Goal: Find specific page/section: Find specific page/section

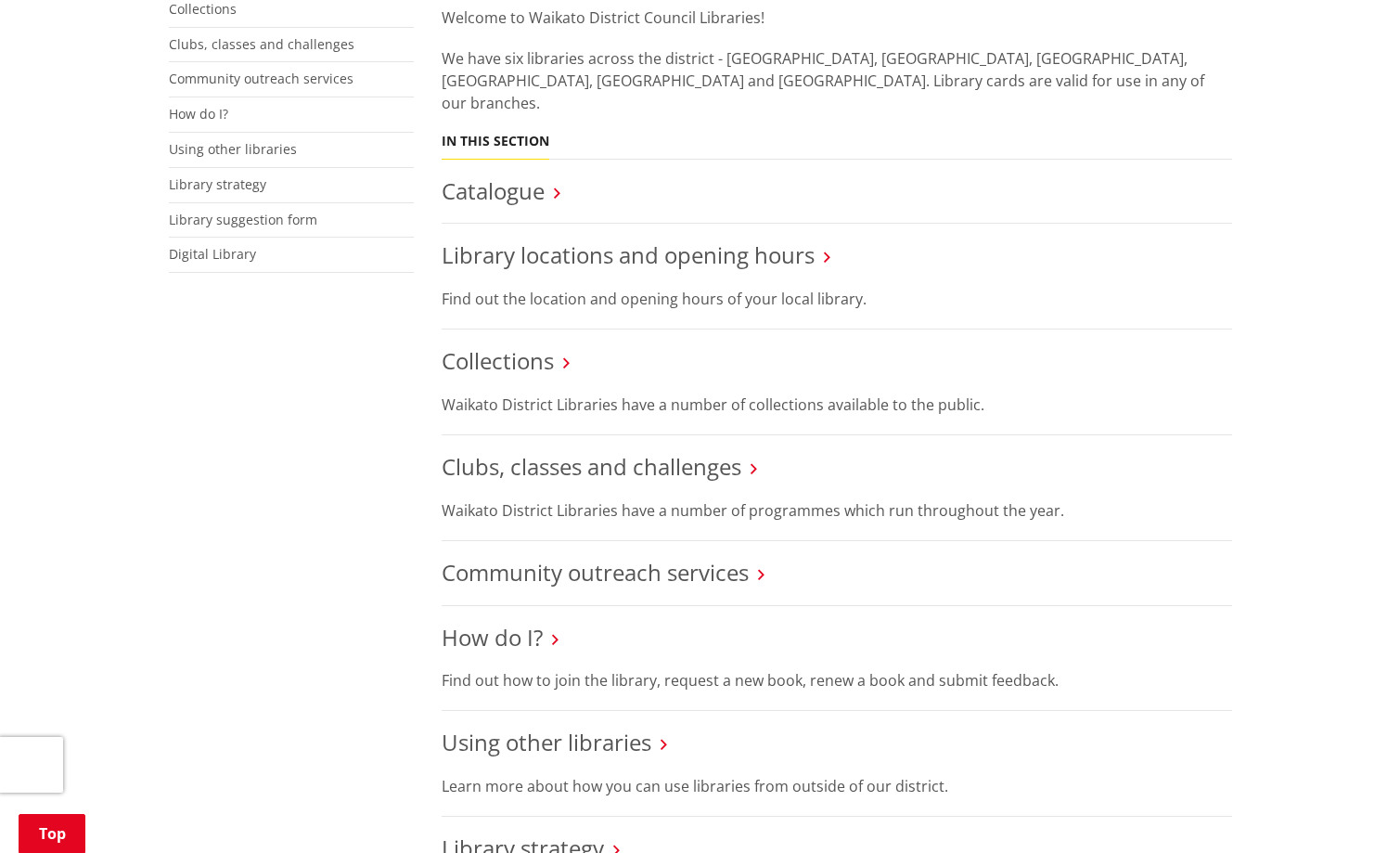
scroll to position [492, 0]
click at [826, 245] on icon at bounding box center [827, 253] width 7 height 17
click at [827, 245] on icon at bounding box center [827, 253] width 7 height 17
click at [764, 345] on h3 "Collections" at bounding box center [837, 358] width 790 height 27
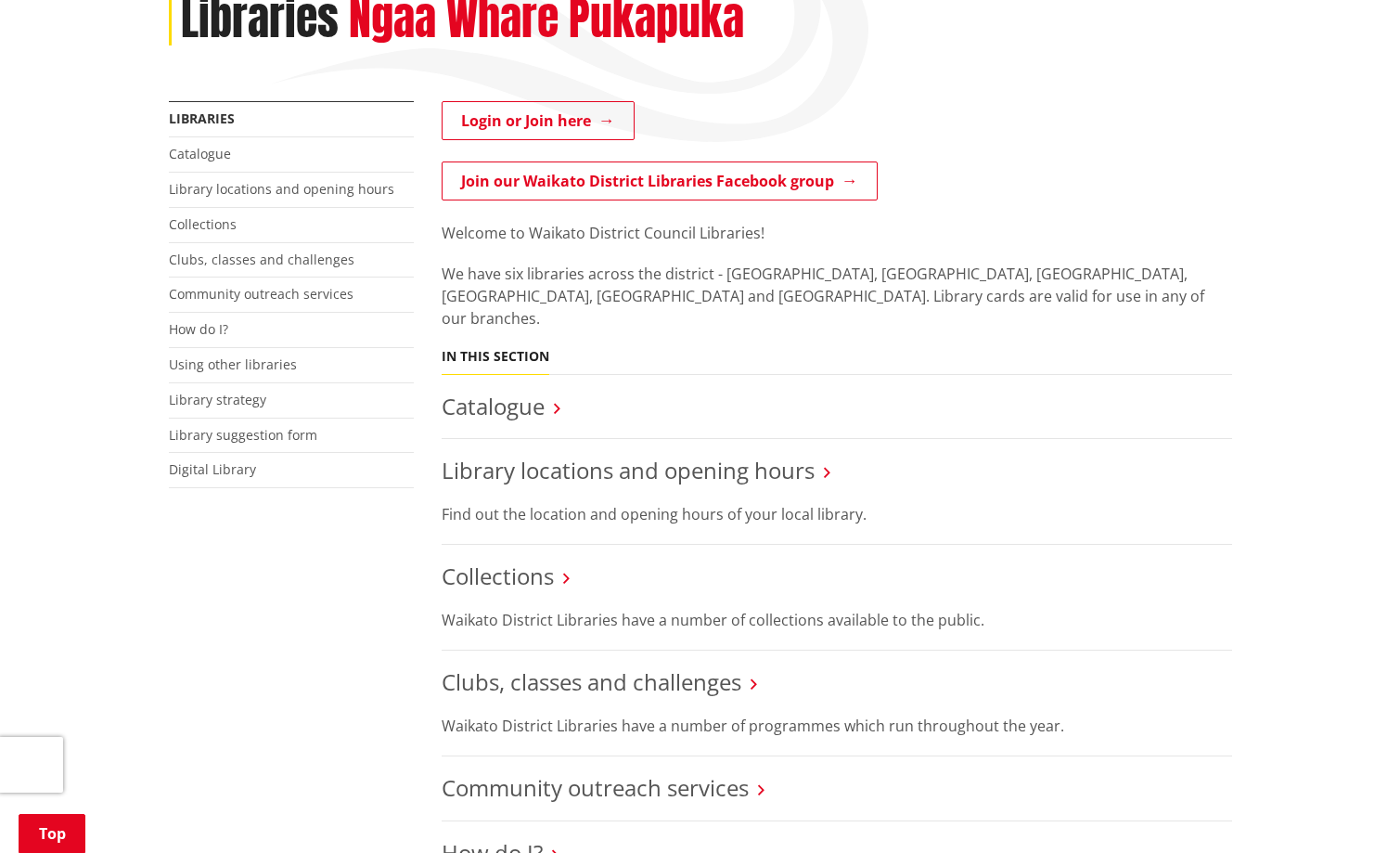
scroll to position [260, 0]
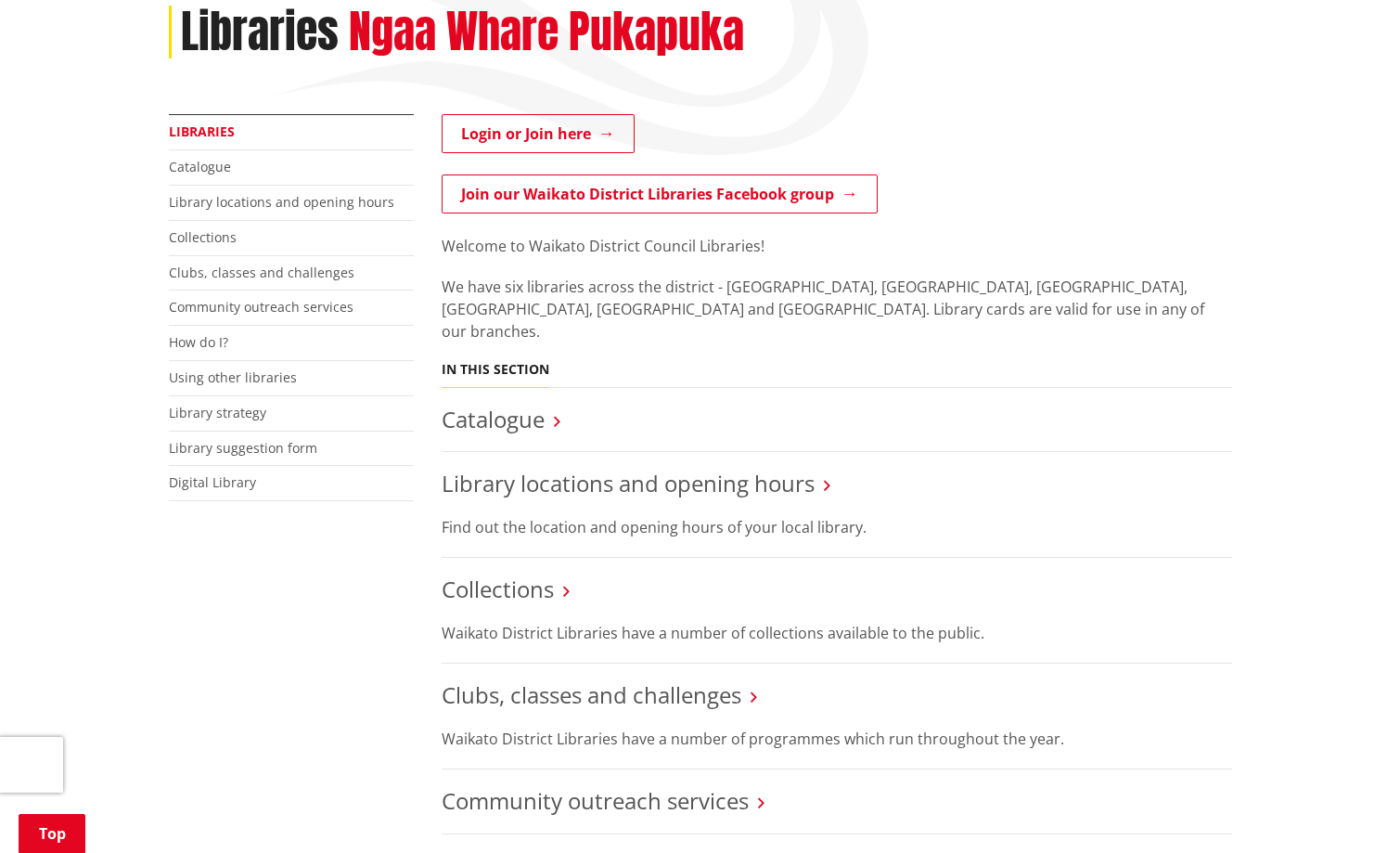
click at [205, 136] on link "Libraries" at bounding box center [202, 132] width 66 height 18
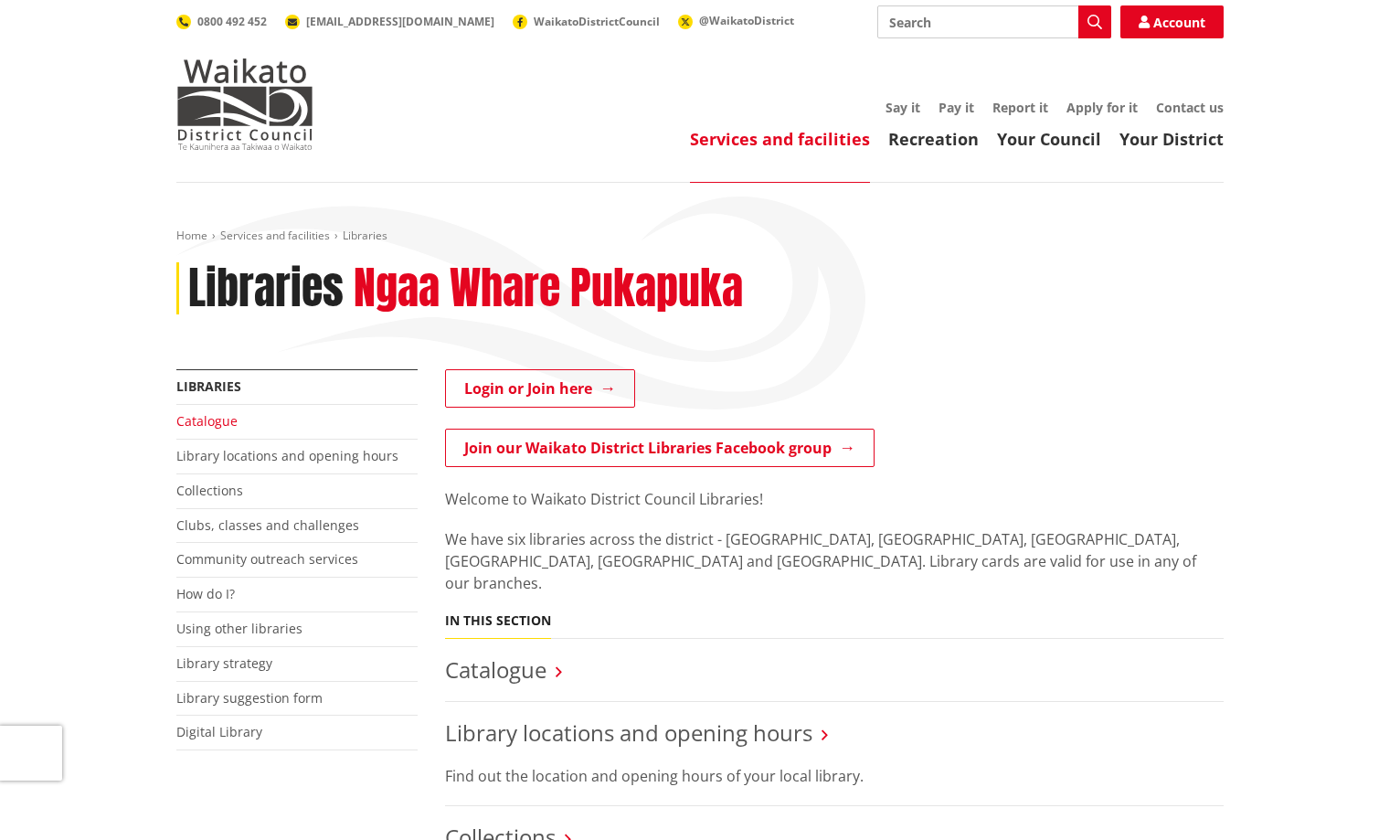
click at [215, 422] on link "Catalogue" at bounding box center [206, 420] width 61 height 18
